Goal: Task Accomplishment & Management: Complete application form

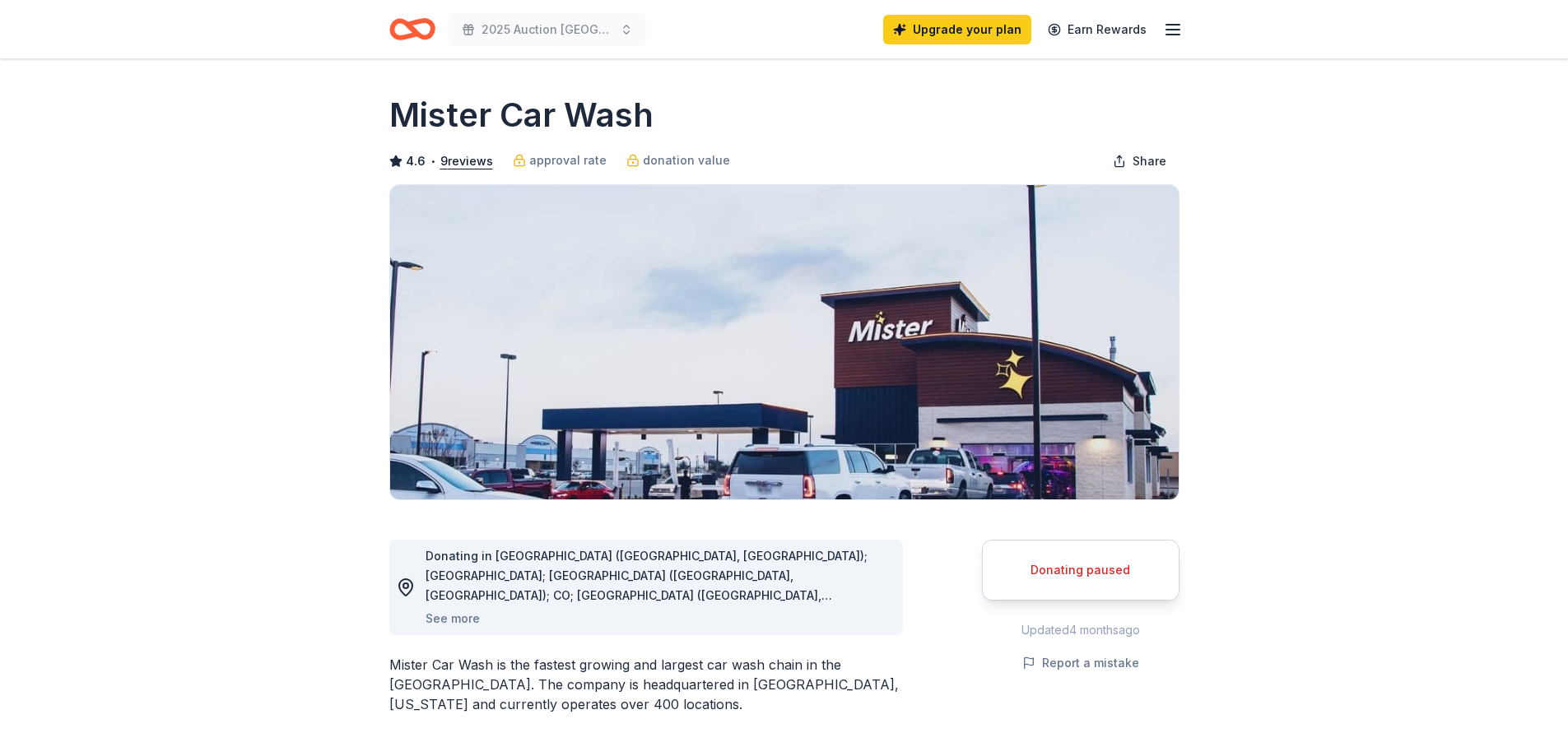
click at [1175, 25] on line "button" at bounding box center [1173, 25] width 13 height 0
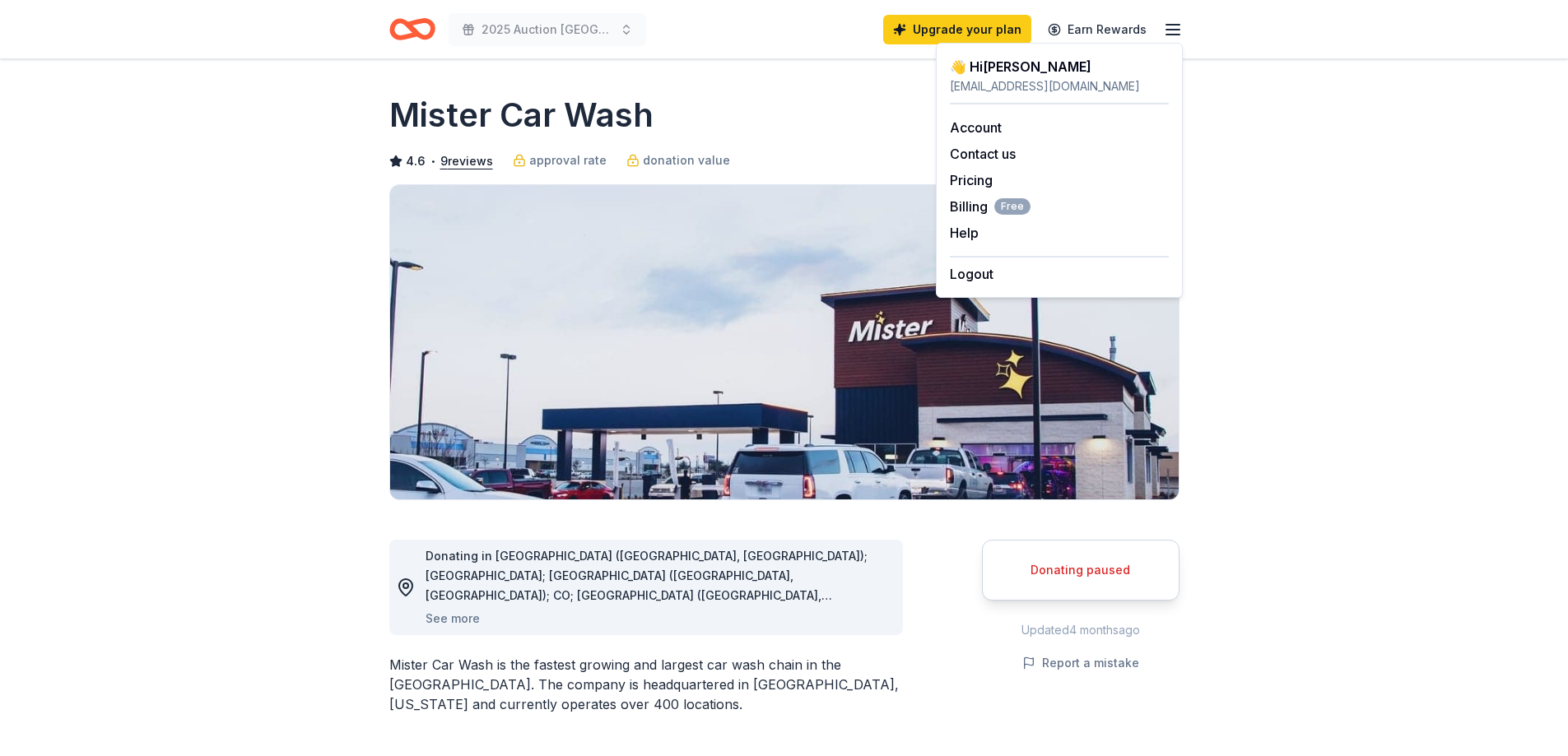
click at [820, 102] on div "Mister Car Wash" at bounding box center [784, 115] width 790 height 46
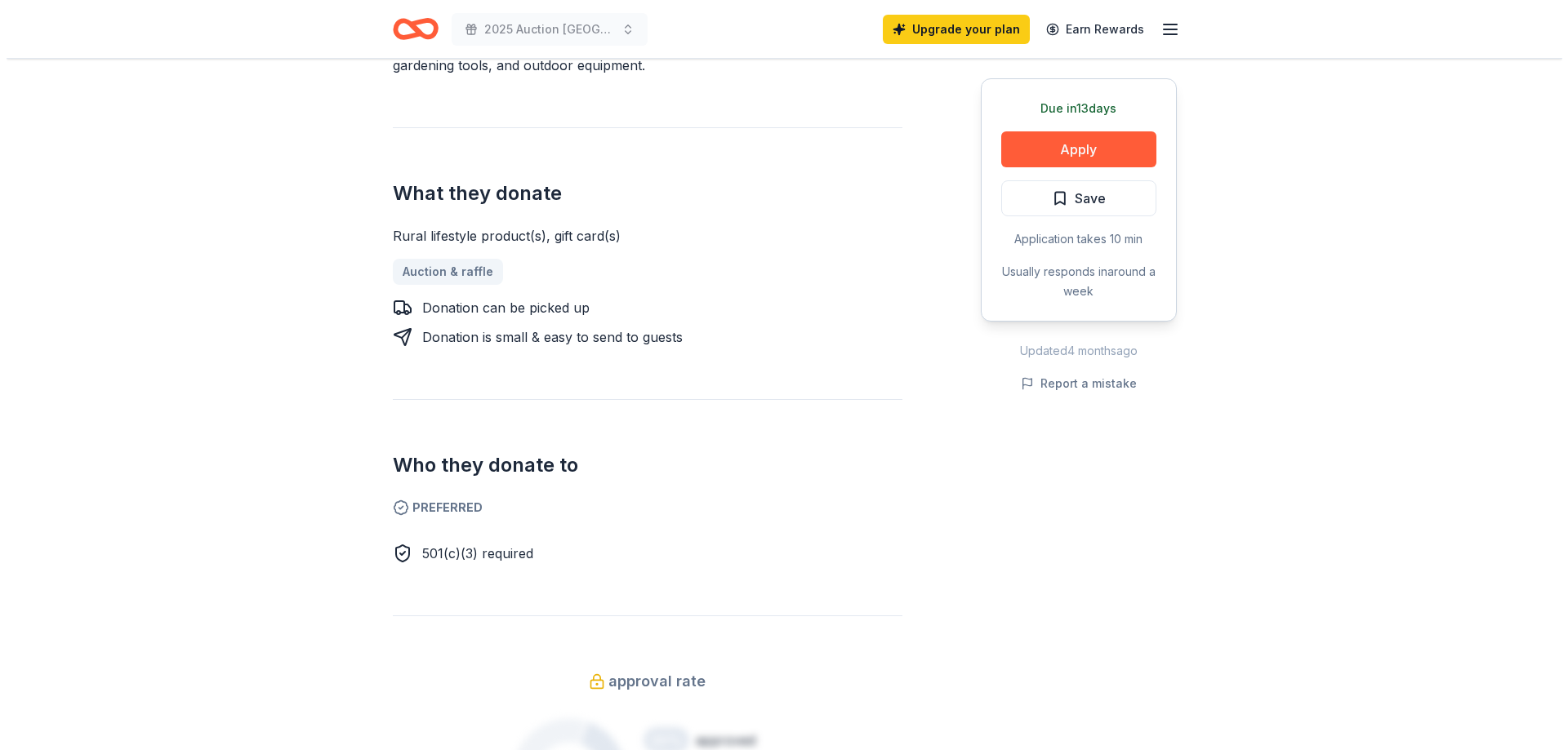
scroll to position [653, 0]
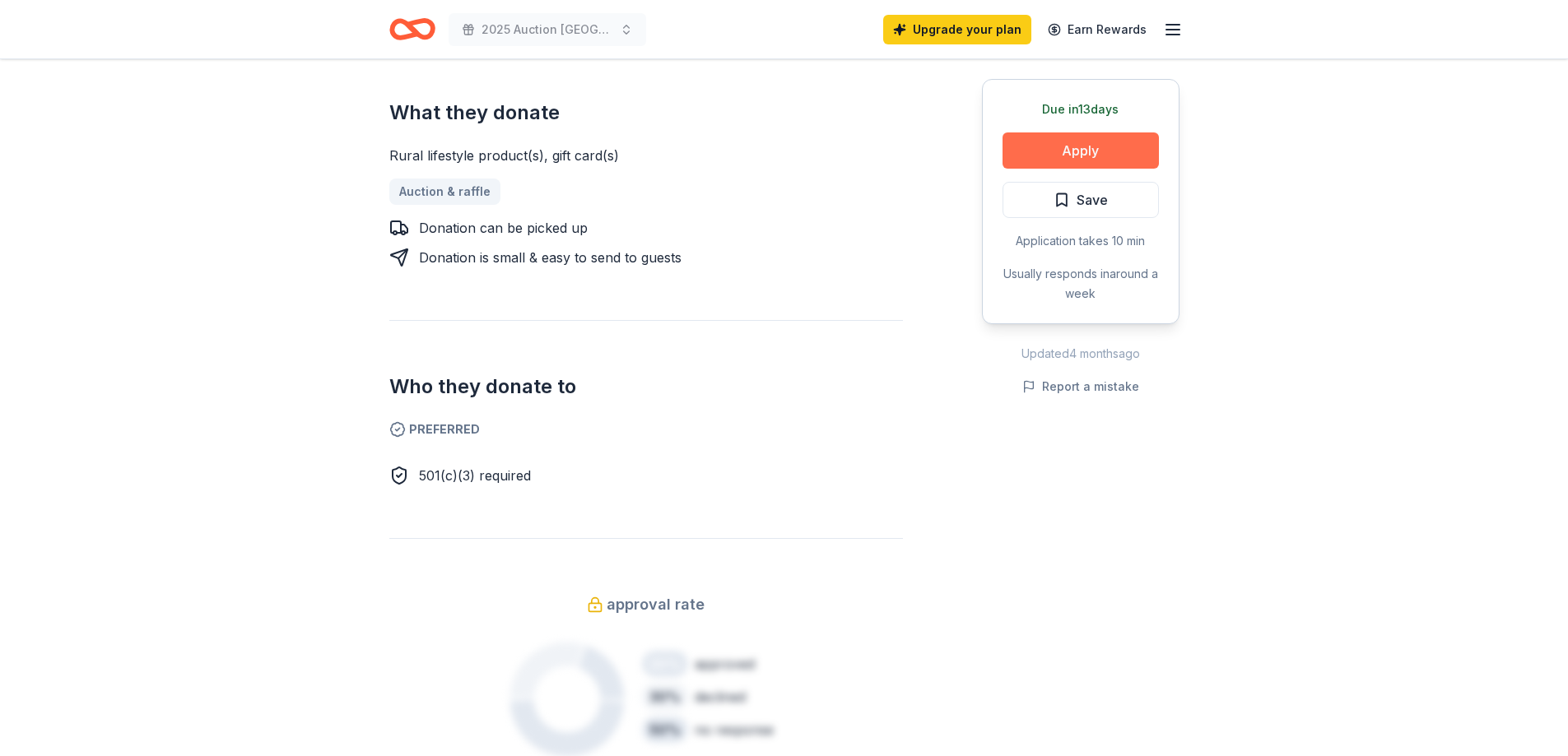
click at [1087, 151] on button "Apply" at bounding box center [1080, 151] width 156 height 36
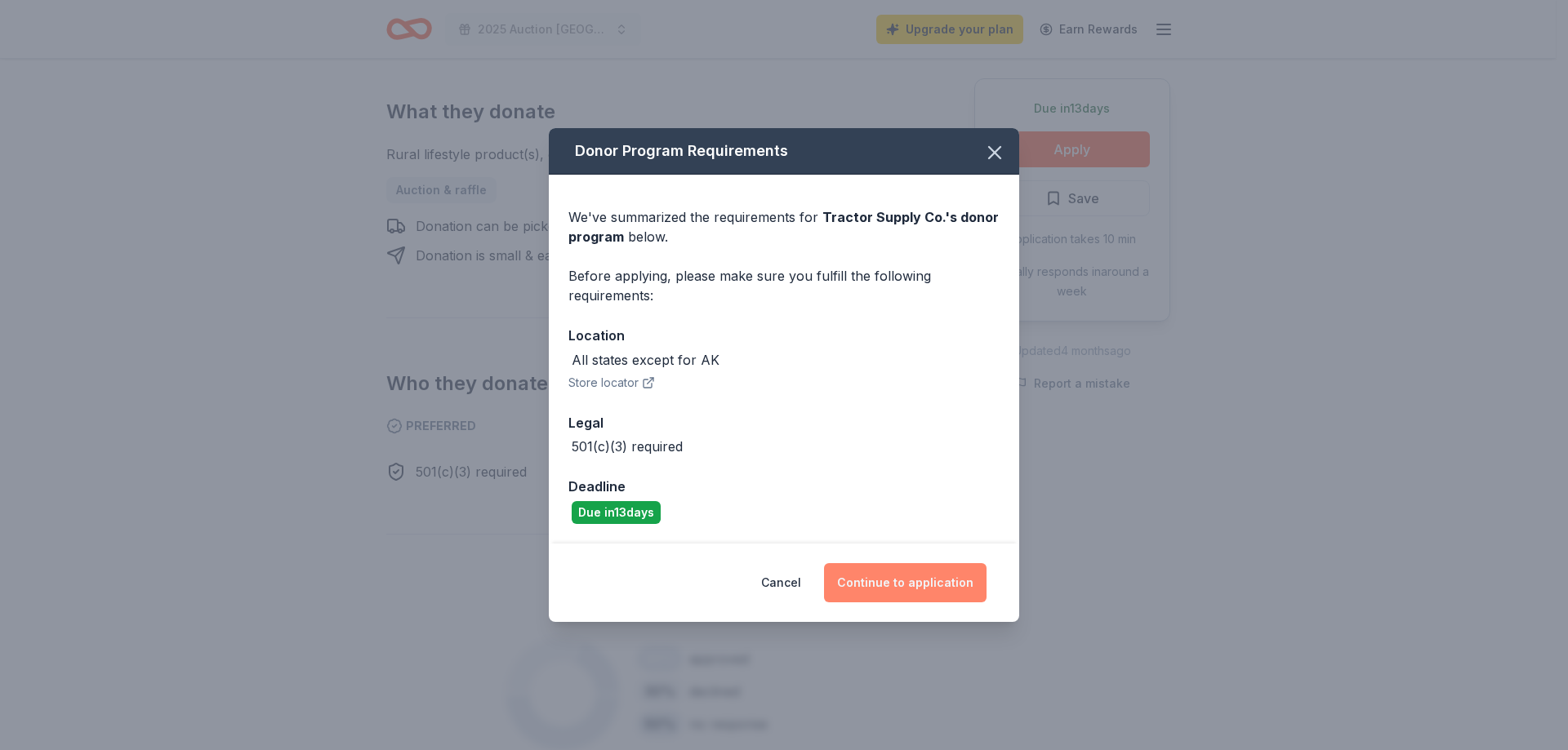
click at [940, 581] on button "Continue to application" at bounding box center [905, 583] width 163 height 39
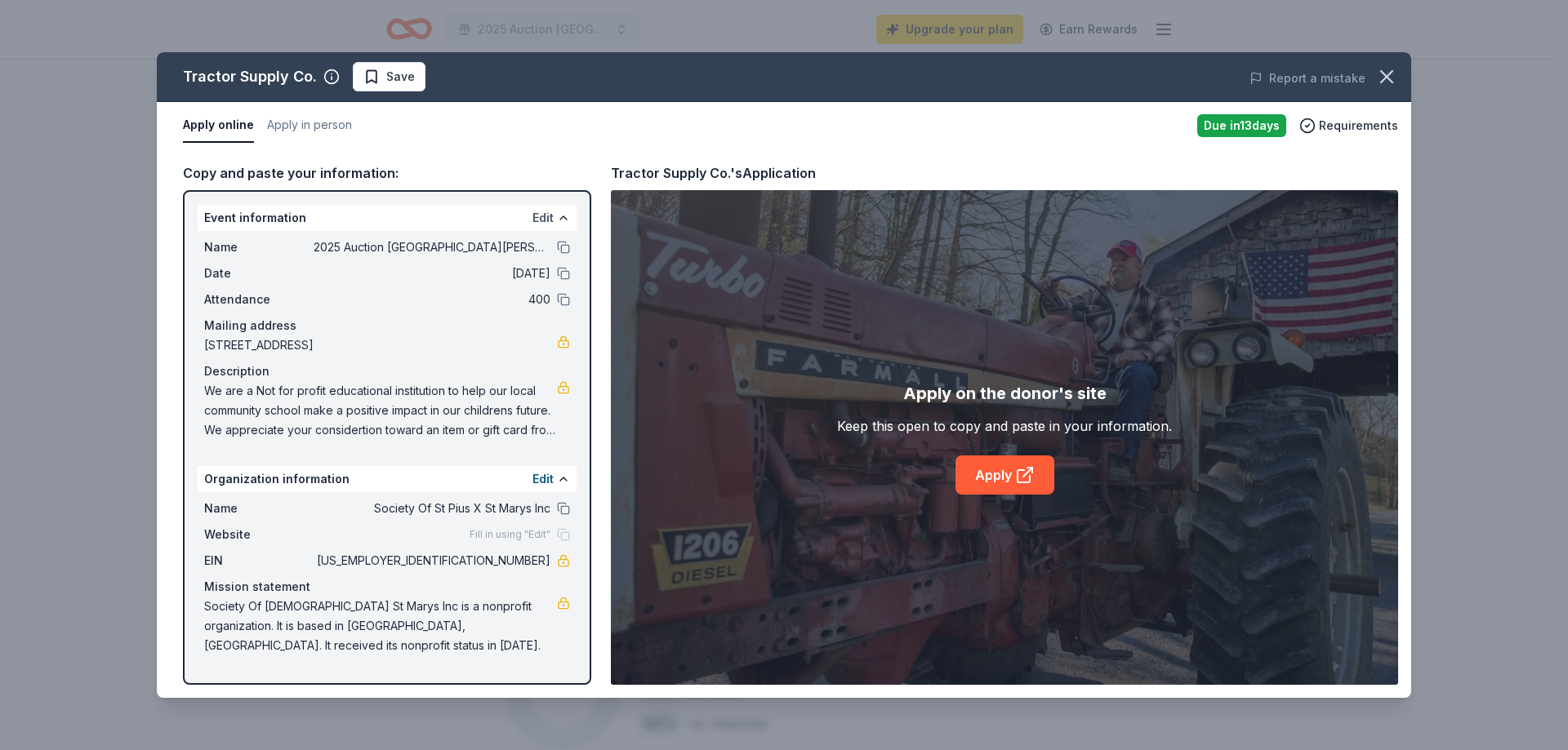
click at [544, 214] on button "Edit" at bounding box center [542, 218] width 22 height 20
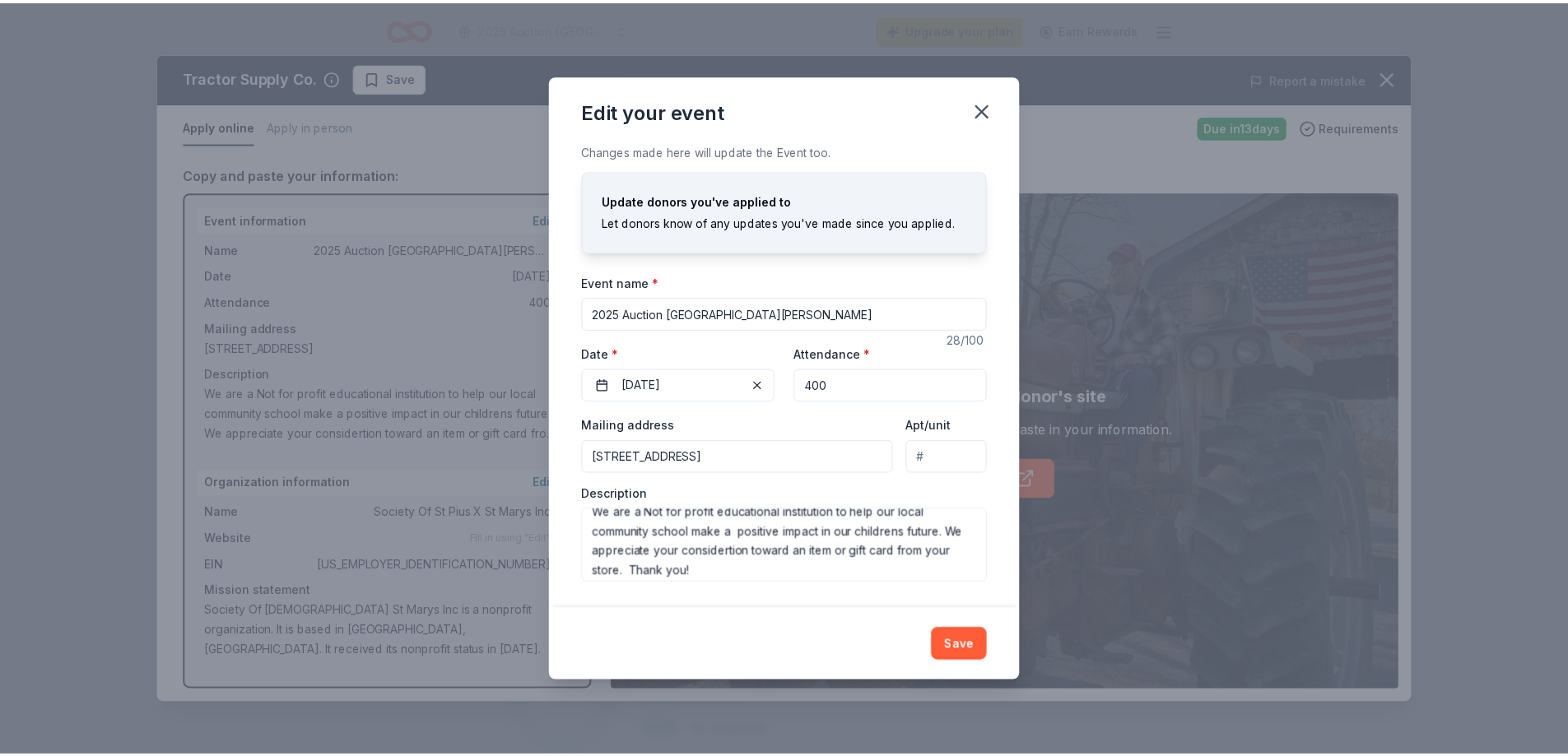
scroll to position [20, 0]
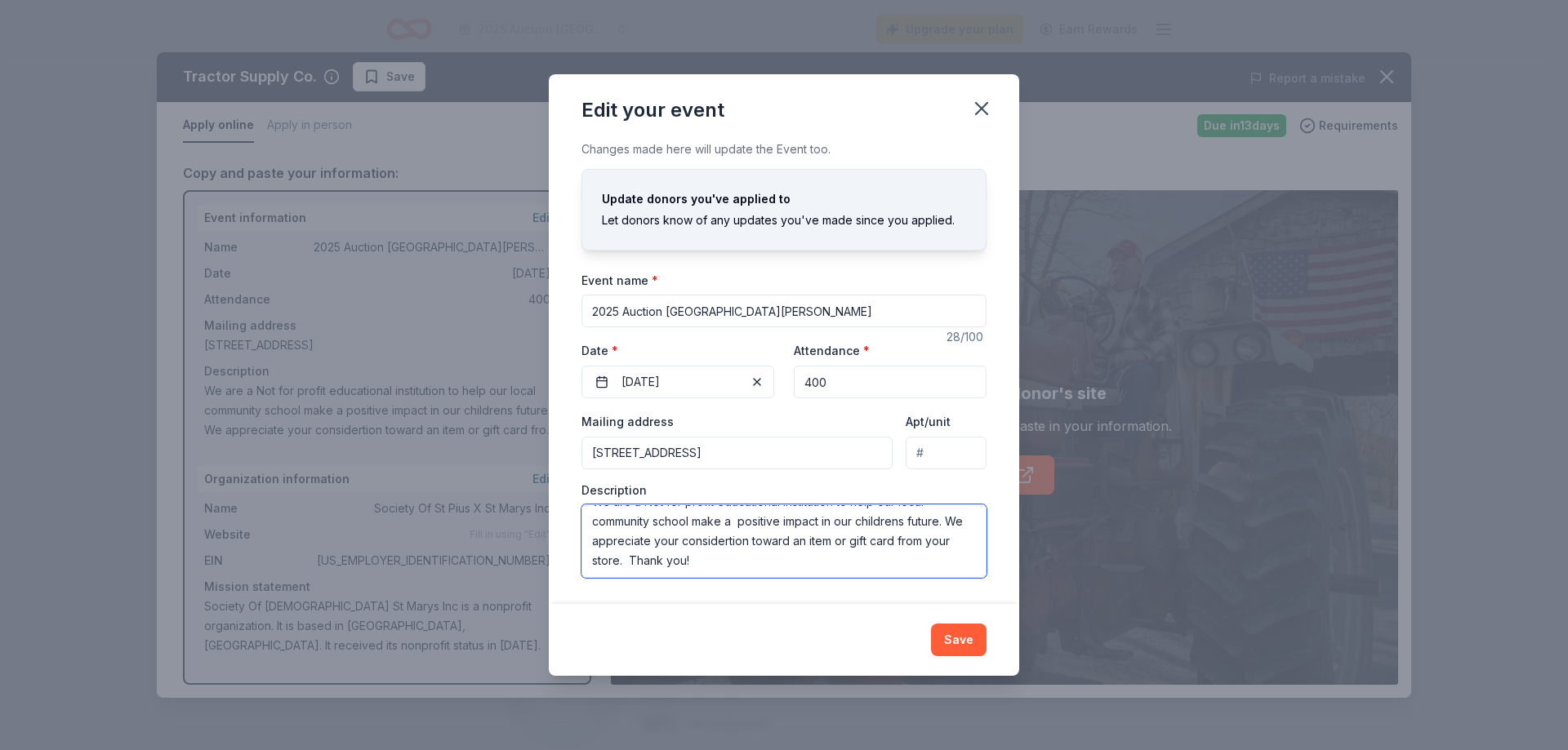
click at [764, 566] on textarea "We are a Not for profit educational institution to help our local community sch…" at bounding box center [784, 541] width 405 height 73
type textarea "We are a Not for profit educational institution to help our local community sch…"
click at [968, 639] on button "Save" at bounding box center [958, 640] width 55 height 33
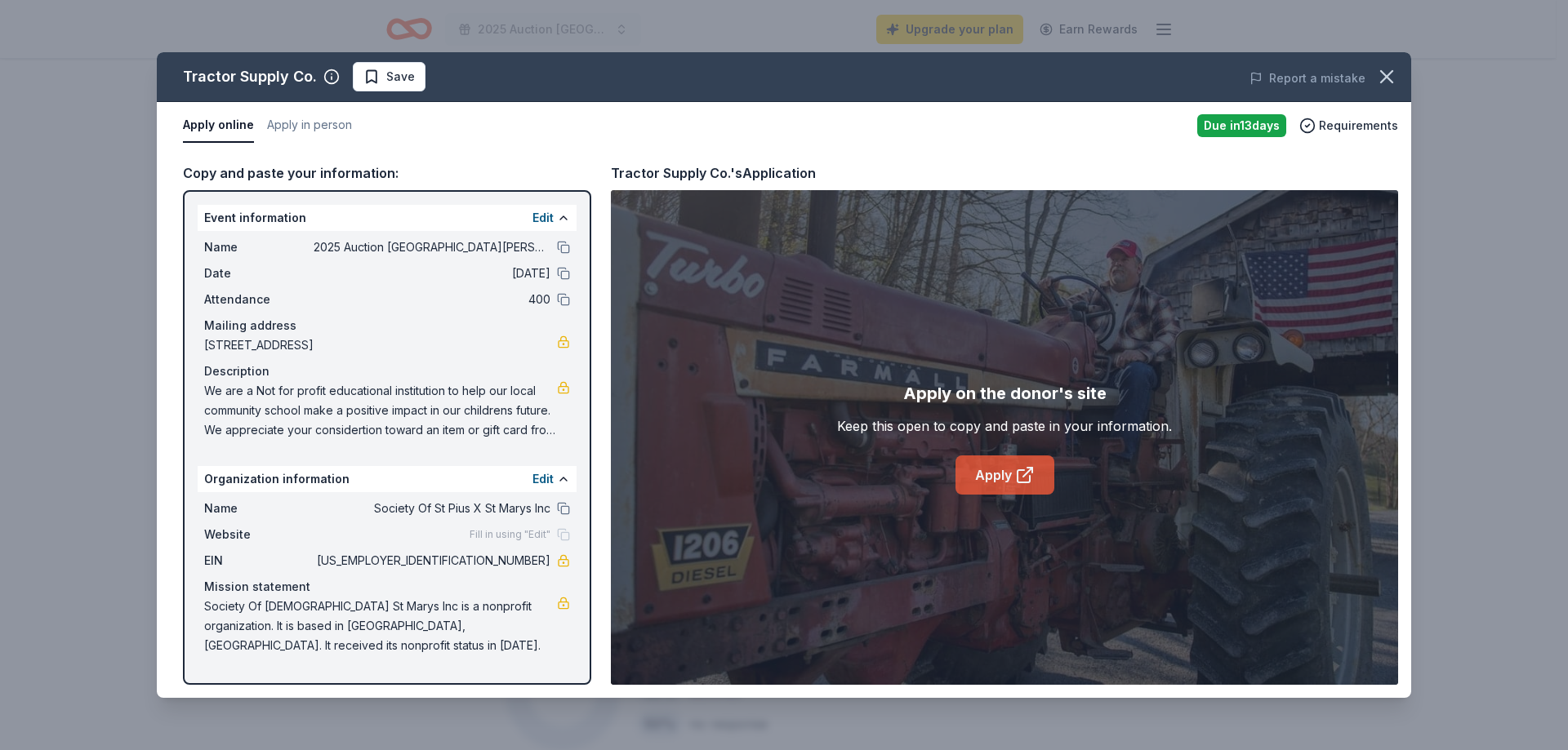
click at [985, 476] on link "Apply" at bounding box center [1004, 476] width 99 height 39
click at [1390, 78] on icon "button" at bounding box center [1387, 76] width 23 height 23
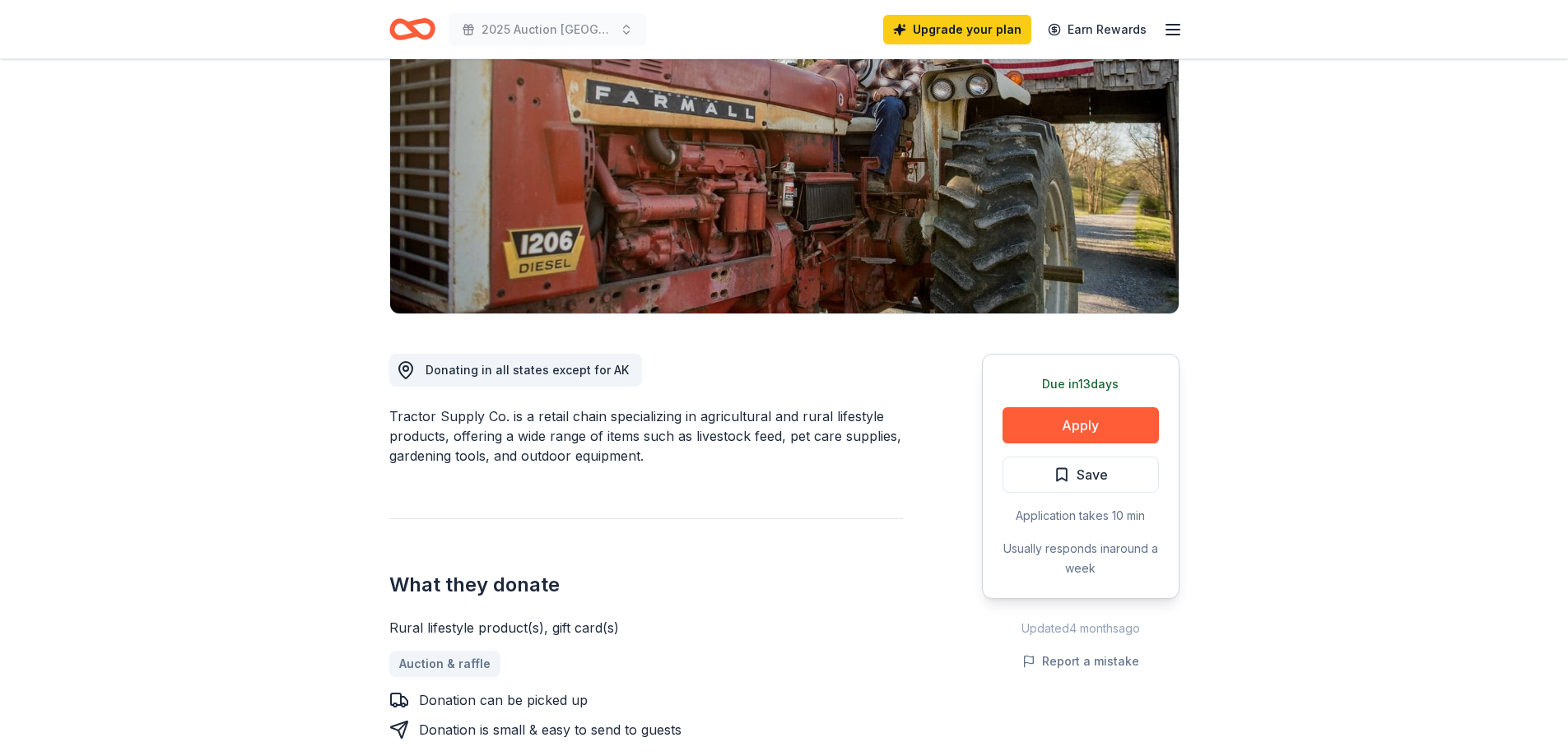
scroll to position [165, 0]
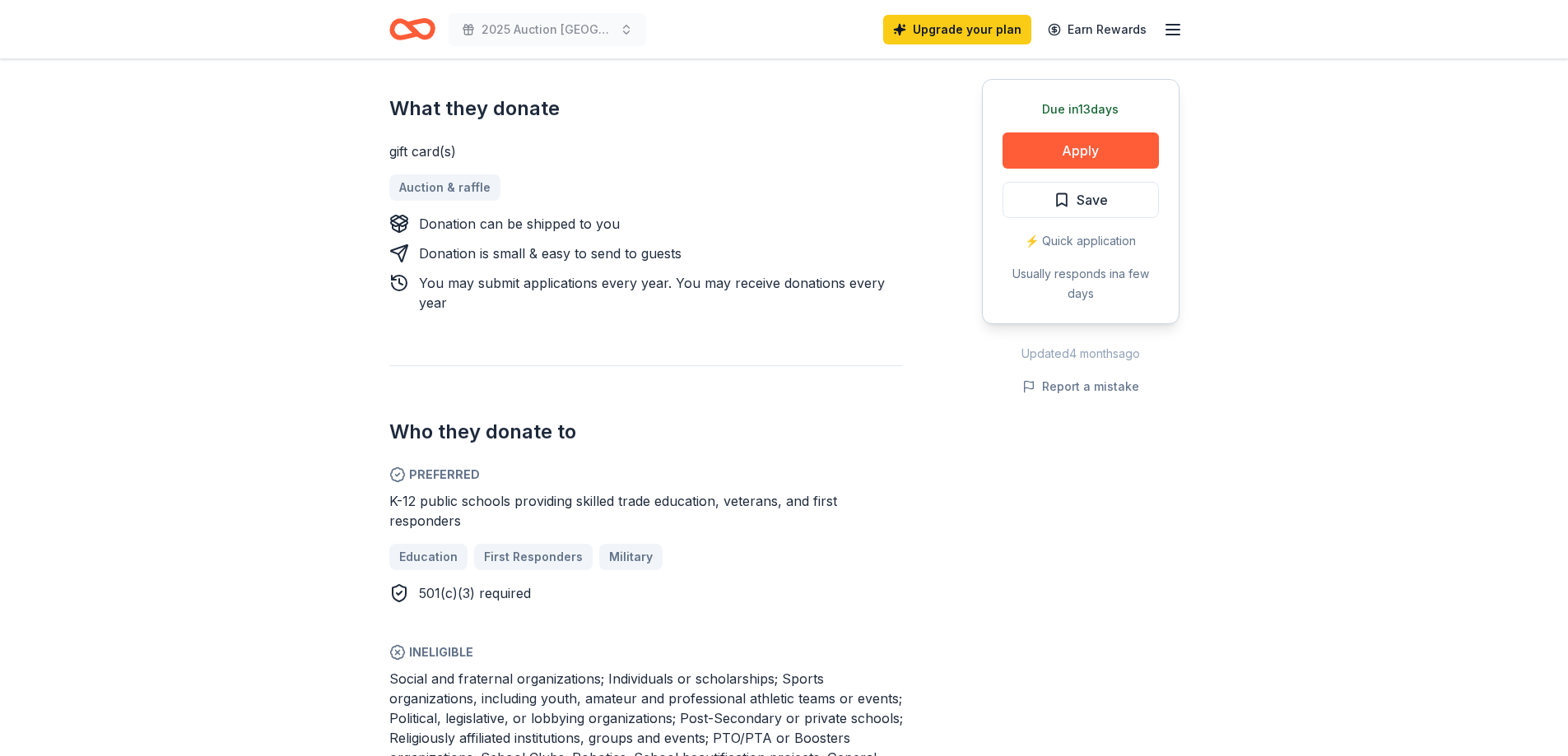
scroll to position [658, 0]
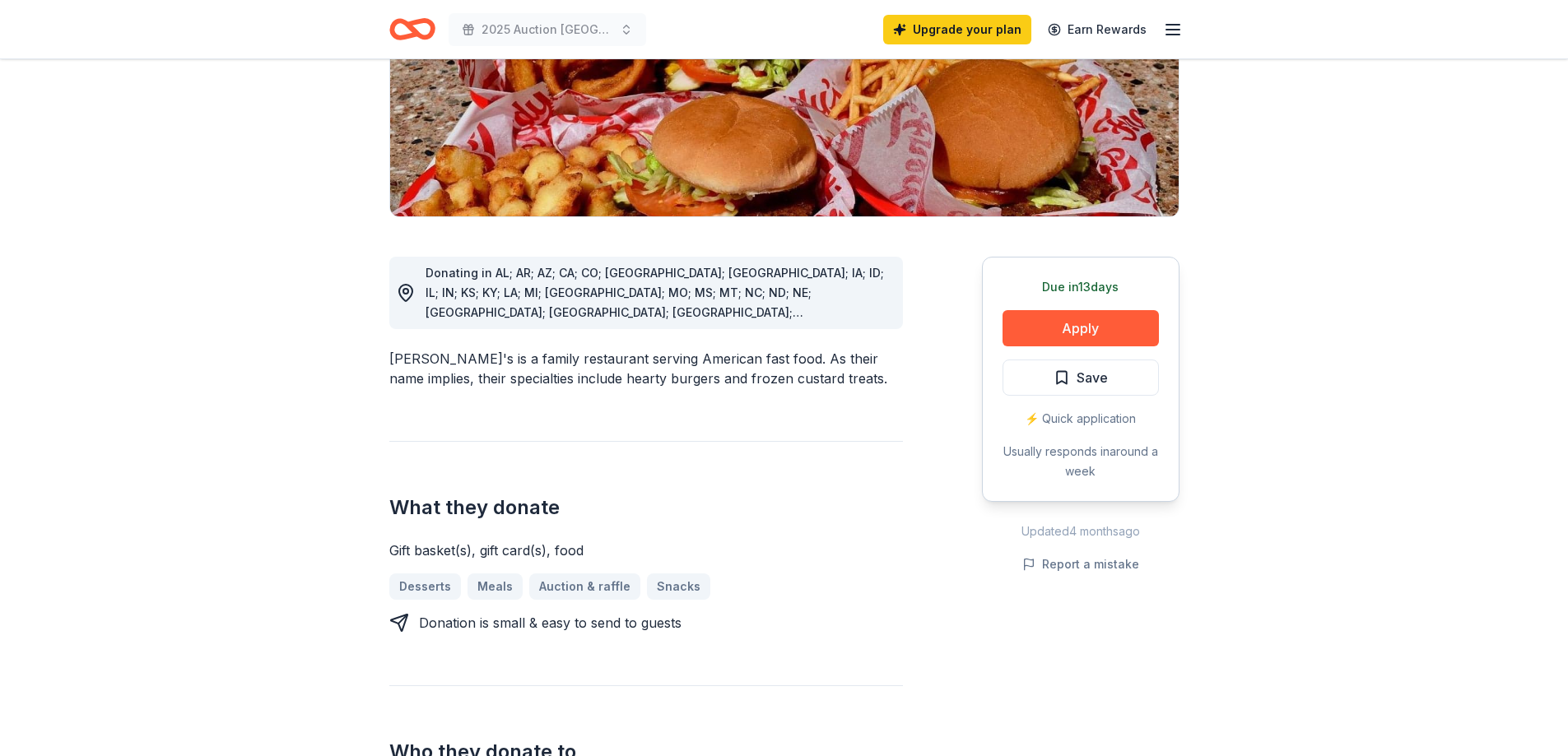
scroll to position [411, 0]
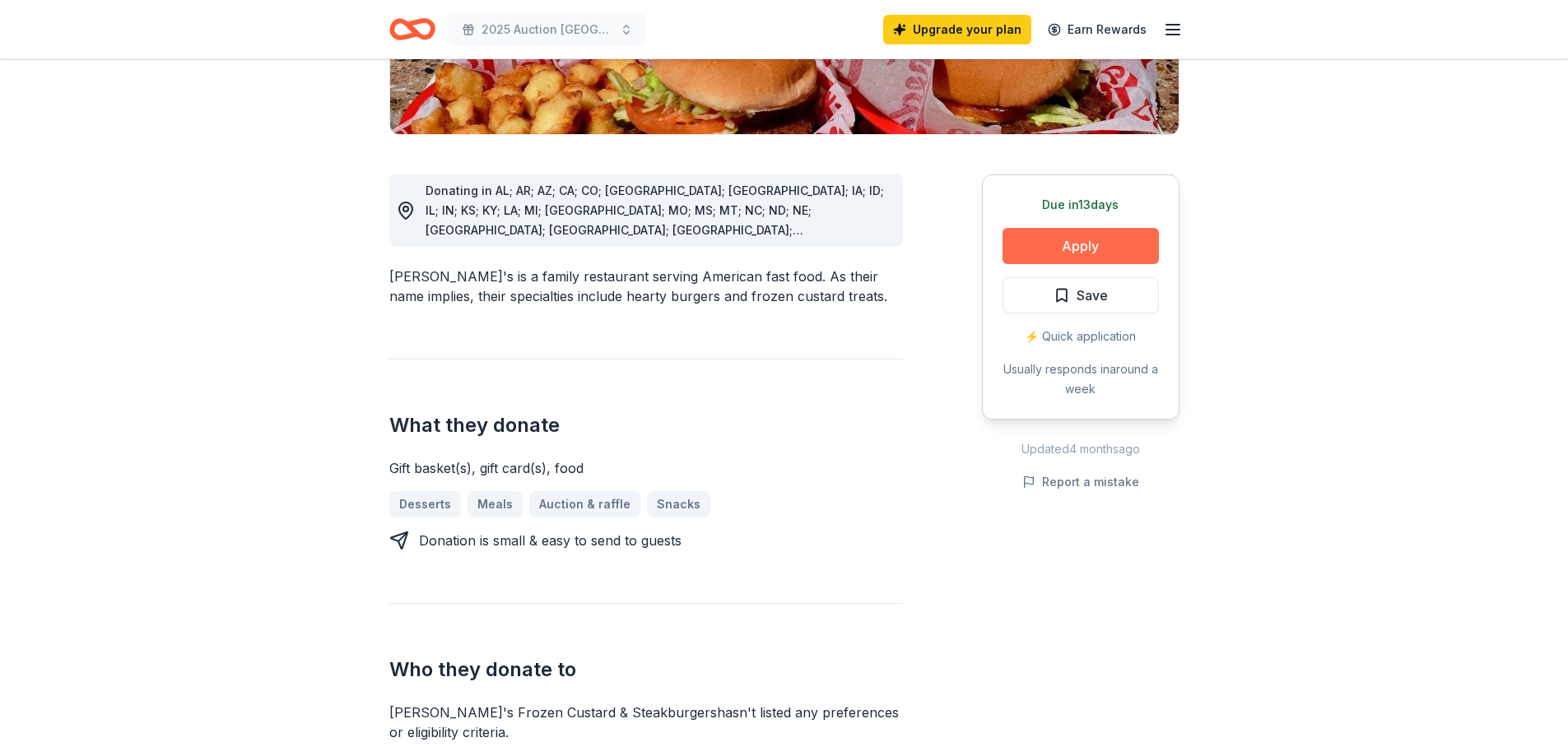
click at [1097, 228] on button "Apply" at bounding box center [1080, 246] width 156 height 36
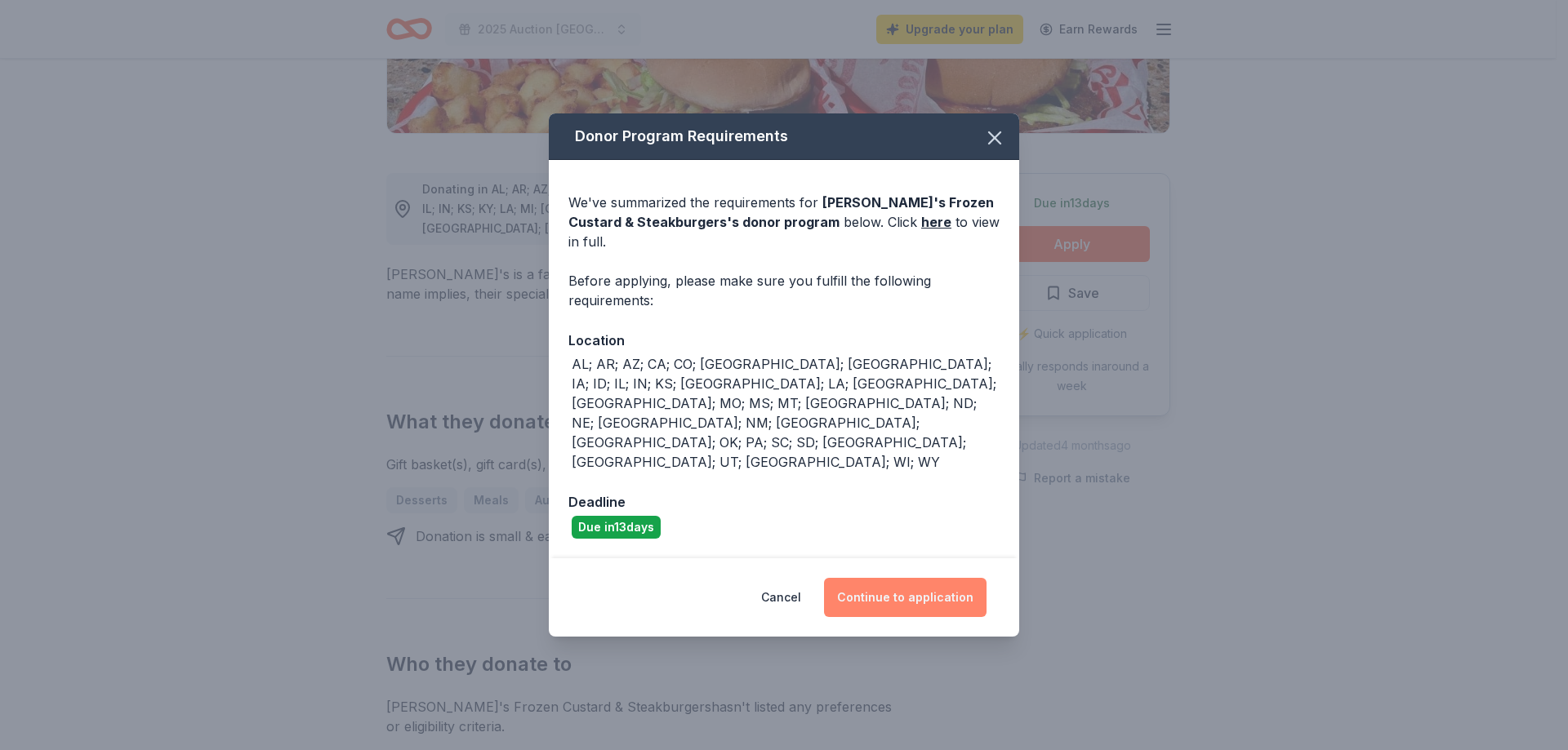
click at [909, 578] on button "Continue to application" at bounding box center [905, 598] width 163 height 39
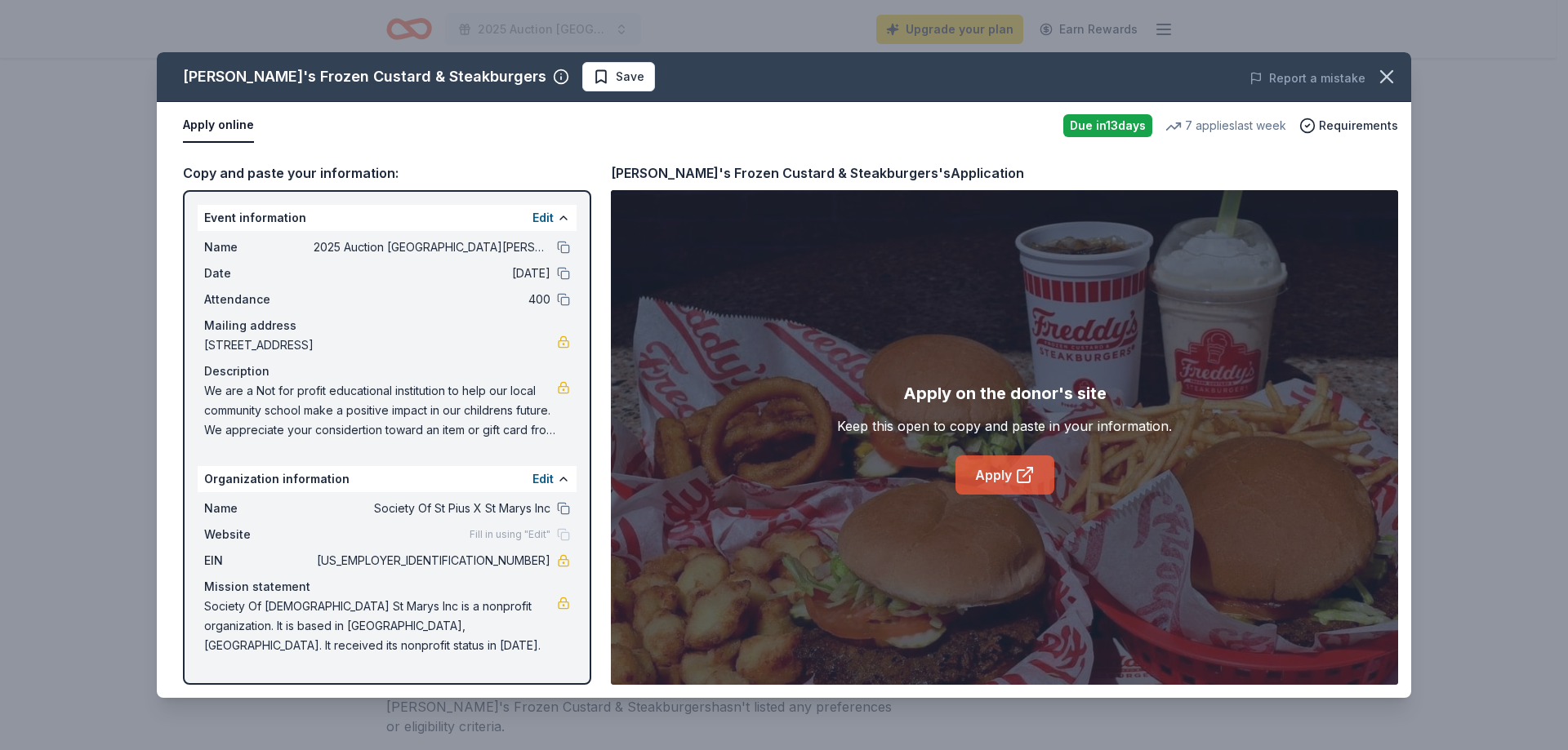
click at [986, 472] on link "Apply" at bounding box center [1004, 476] width 99 height 39
click at [1391, 71] on icon "button" at bounding box center [1387, 77] width 11 height 11
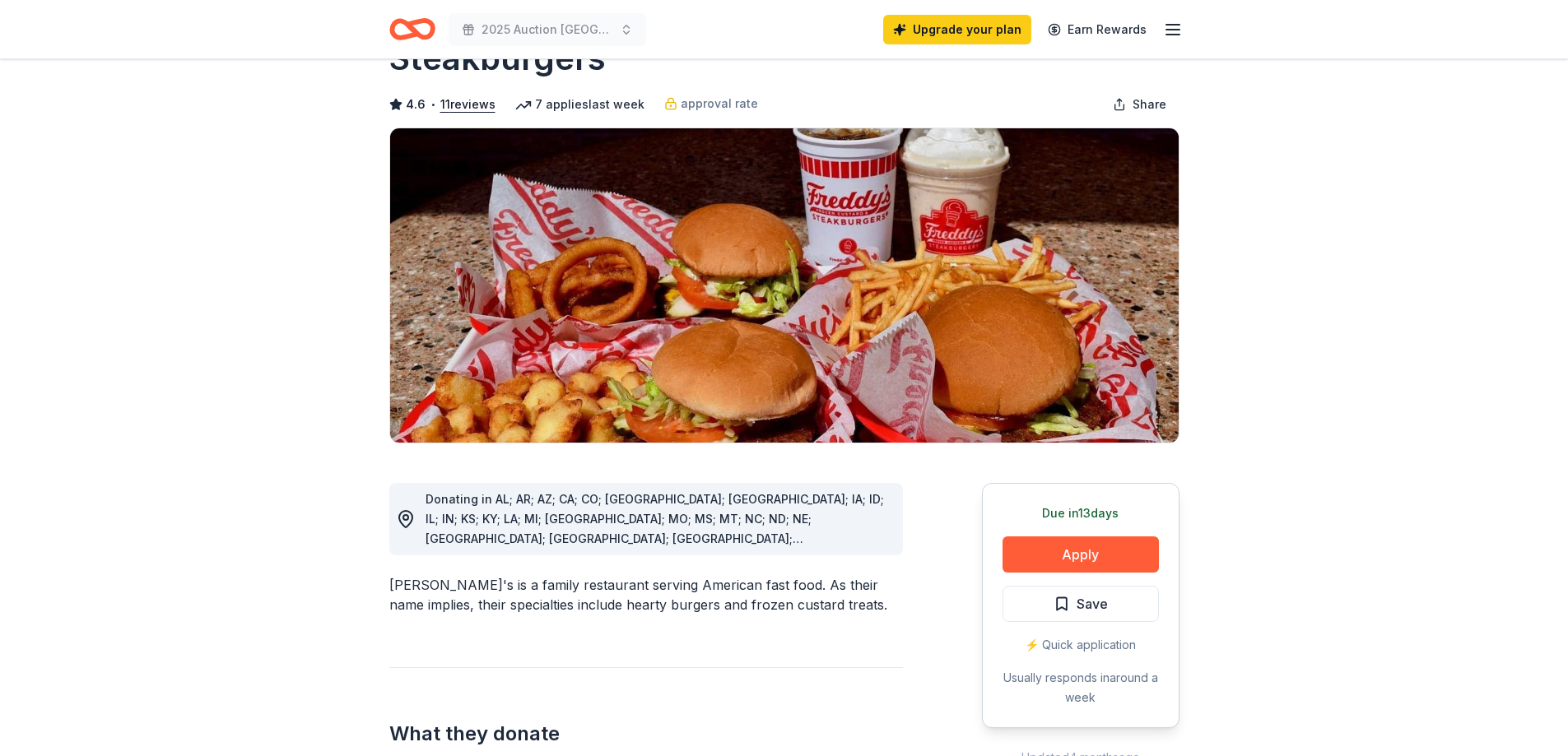
scroll to position [0, 0]
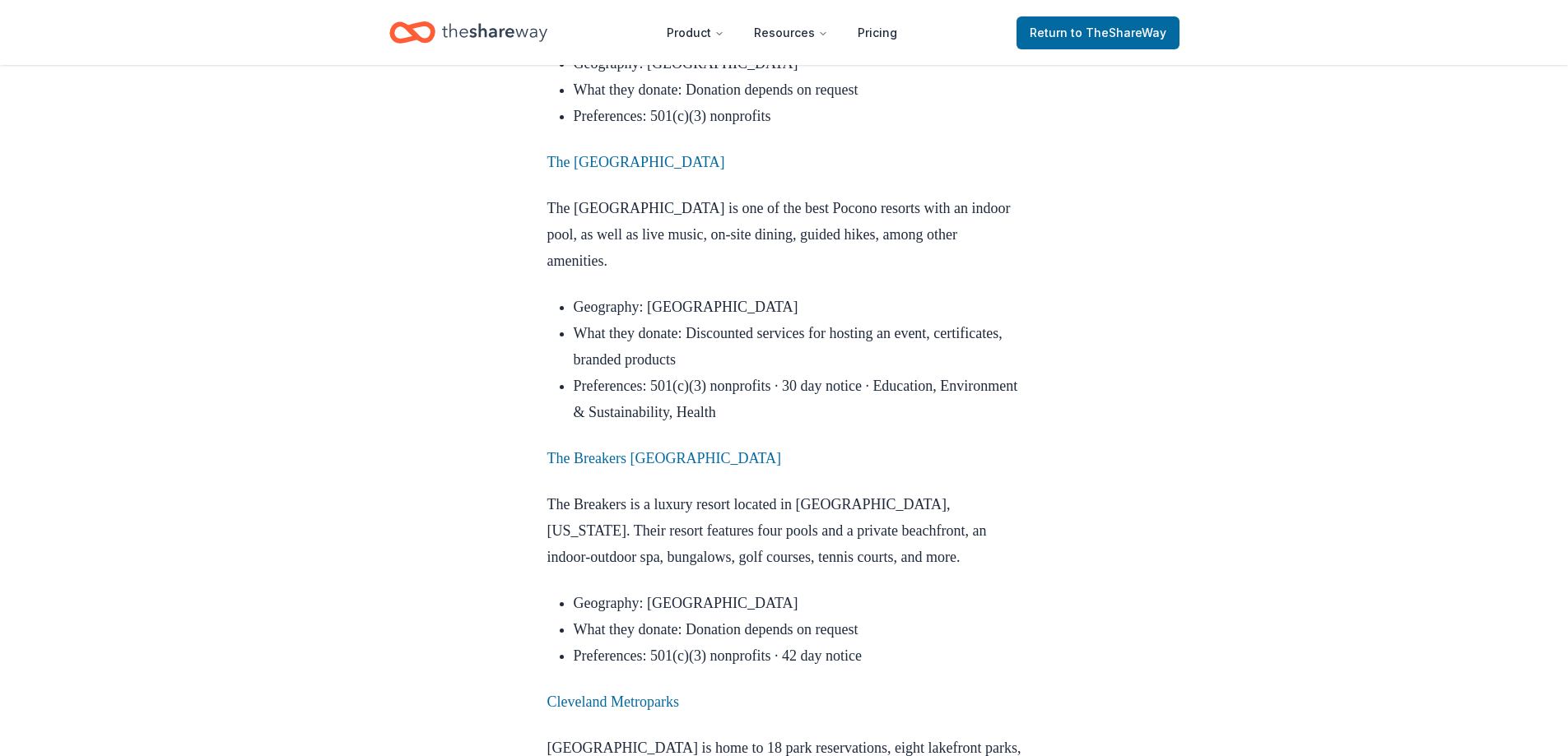
scroll to position [2799, 0]
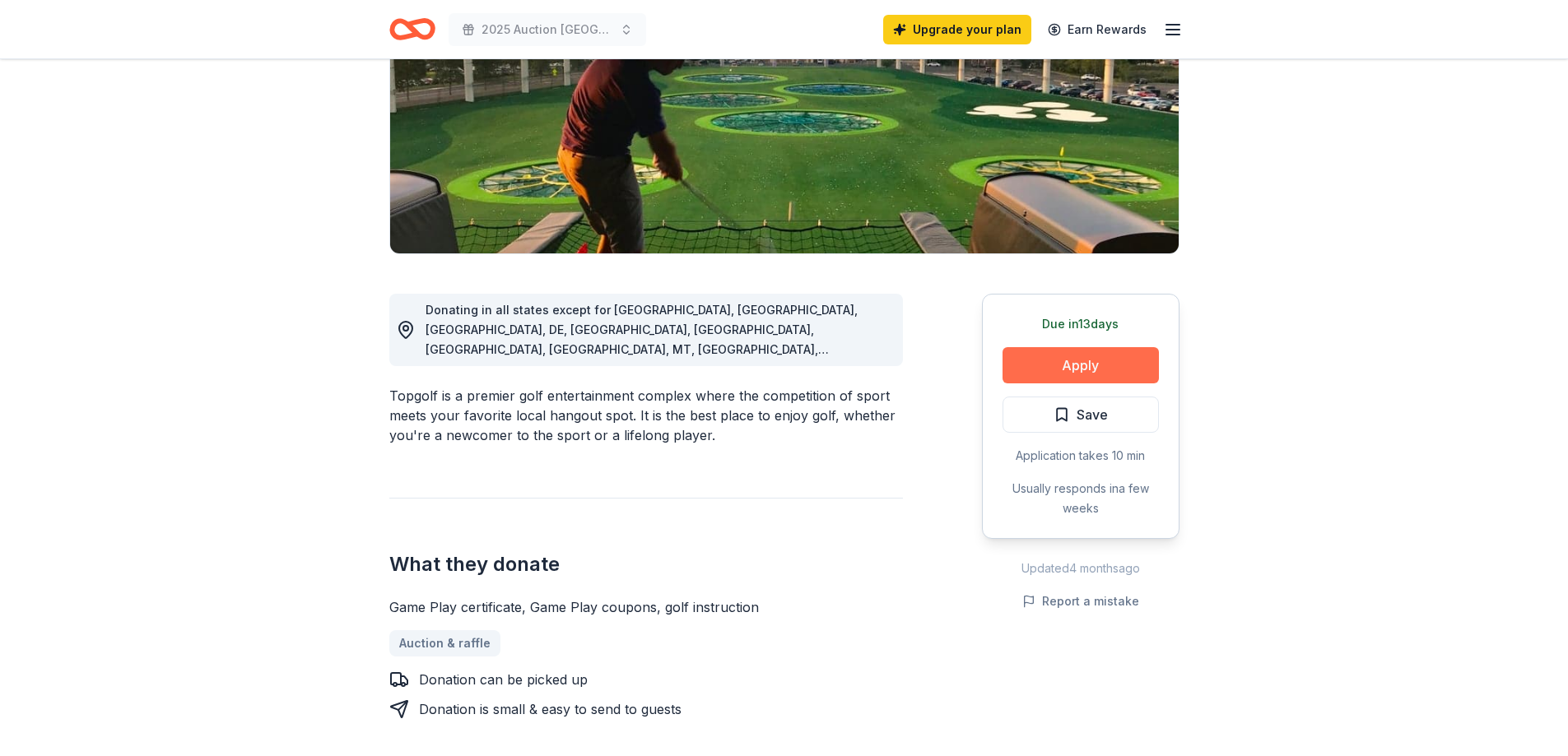
scroll to position [247, 0]
